Goal: Find specific page/section

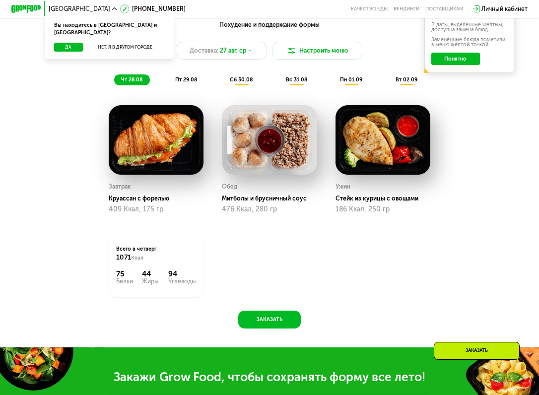
scroll to position [341, 0]
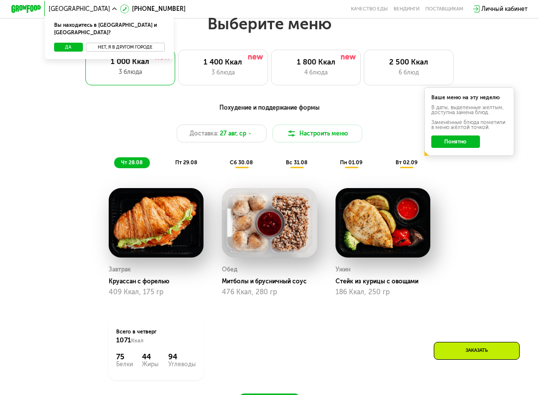
click at [117, 44] on button "Нет, я в другом городе" at bounding box center [125, 47] width 79 height 9
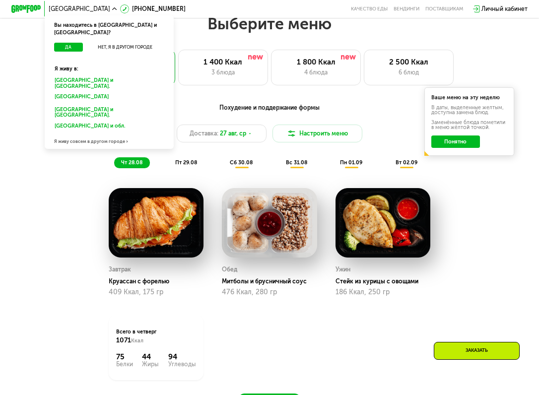
click at [90, 92] on div "Санкт-Петербурге и обл." at bounding box center [108, 98] width 117 height 12
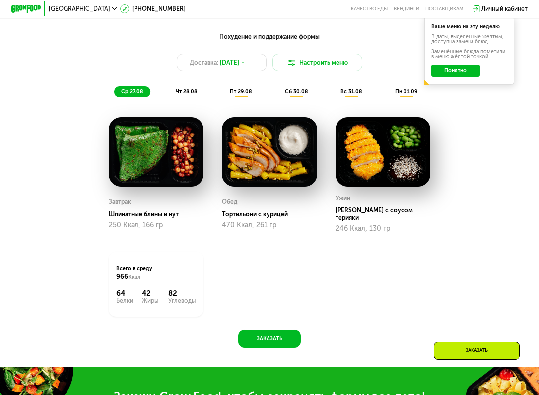
scroll to position [423, 0]
